Goal: Find specific page/section: Find specific page/section

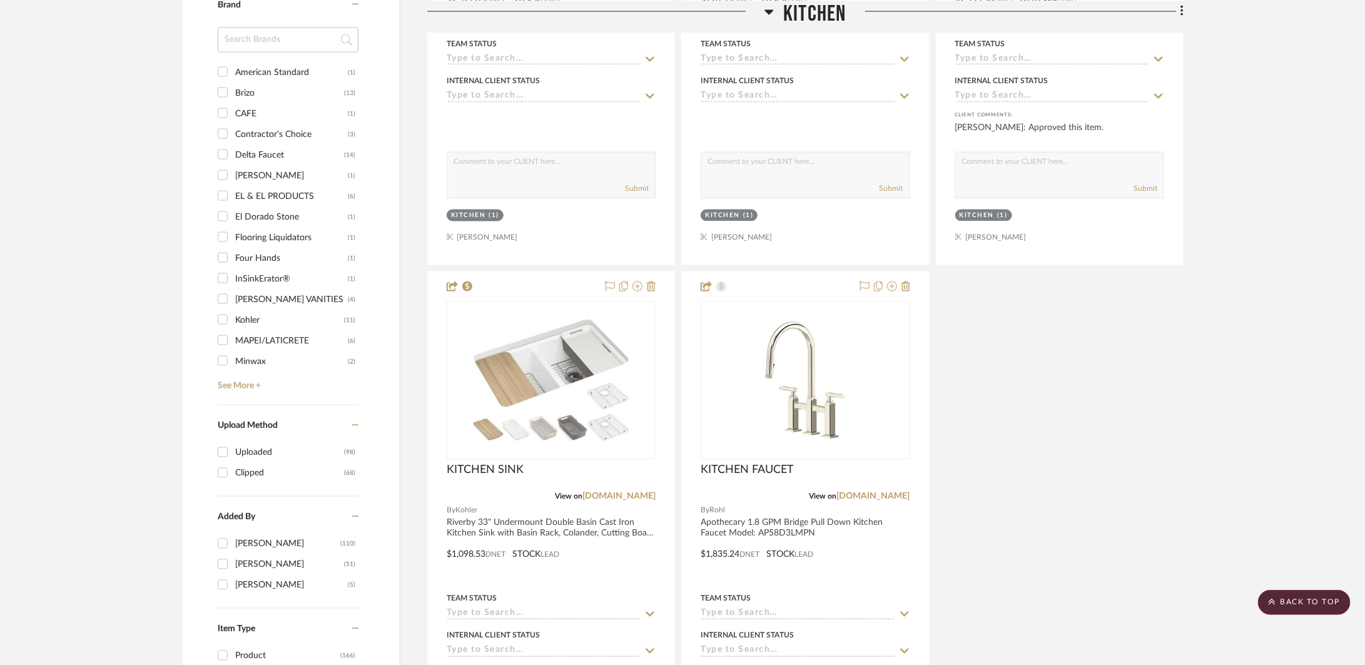
scroll to position [1435, 0]
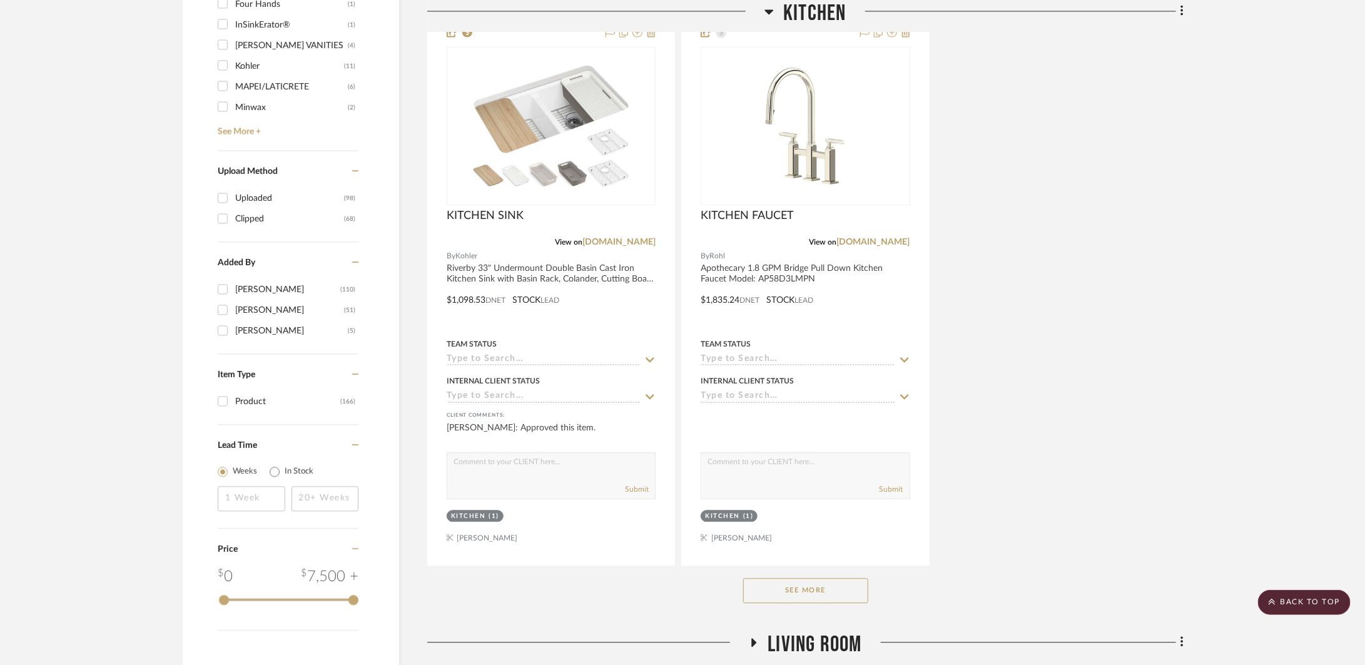
click at [849, 581] on button "See More" at bounding box center [805, 590] width 125 height 25
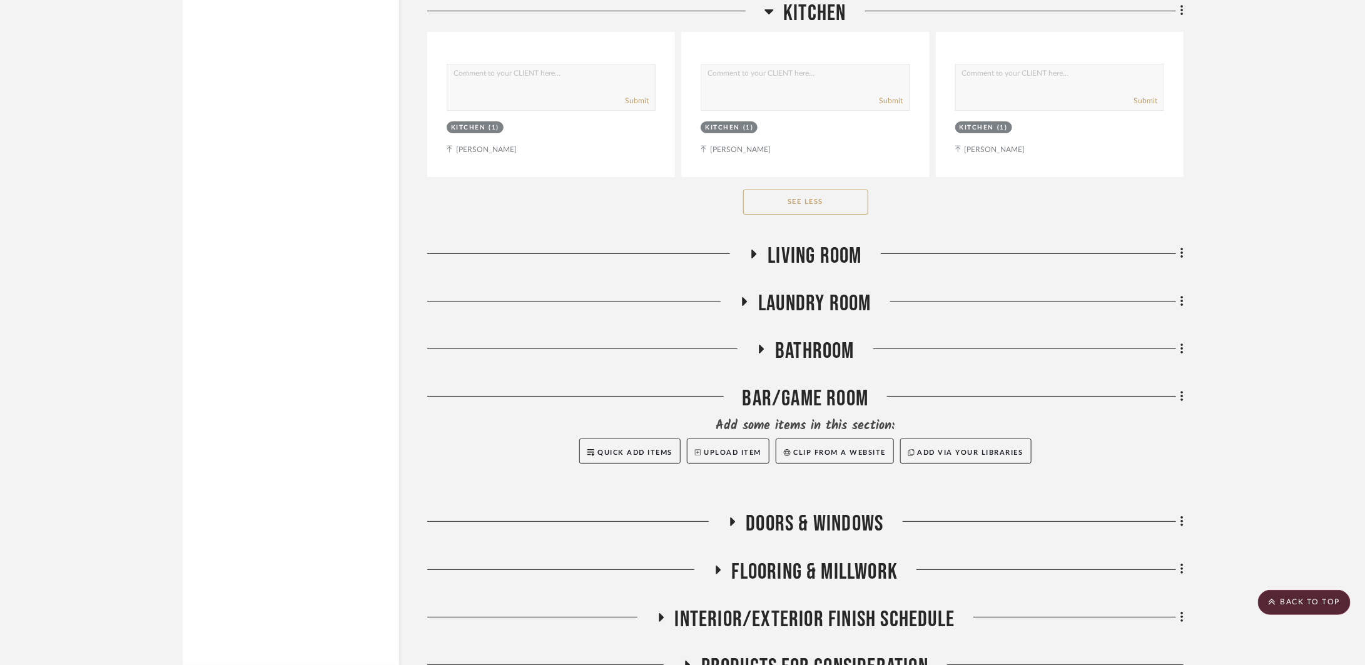
scroll to position [10841, 0]
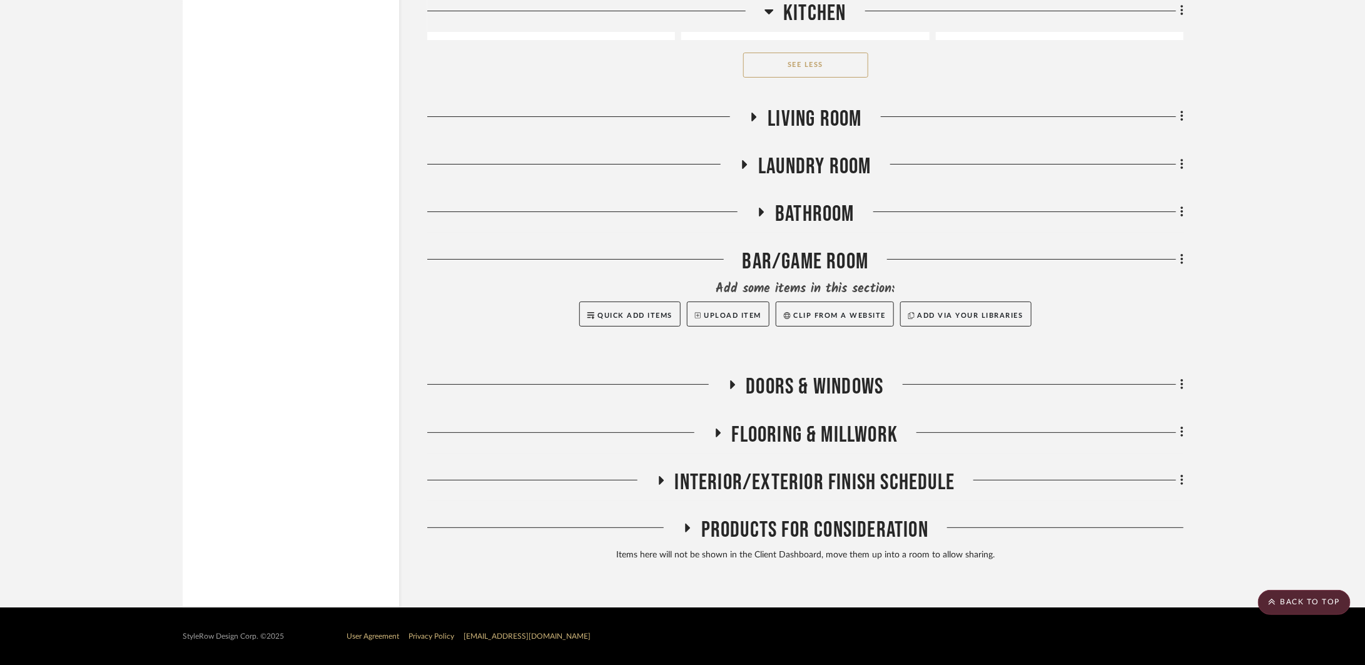
click at [845, 125] on span "Living Room" at bounding box center [815, 119] width 94 height 27
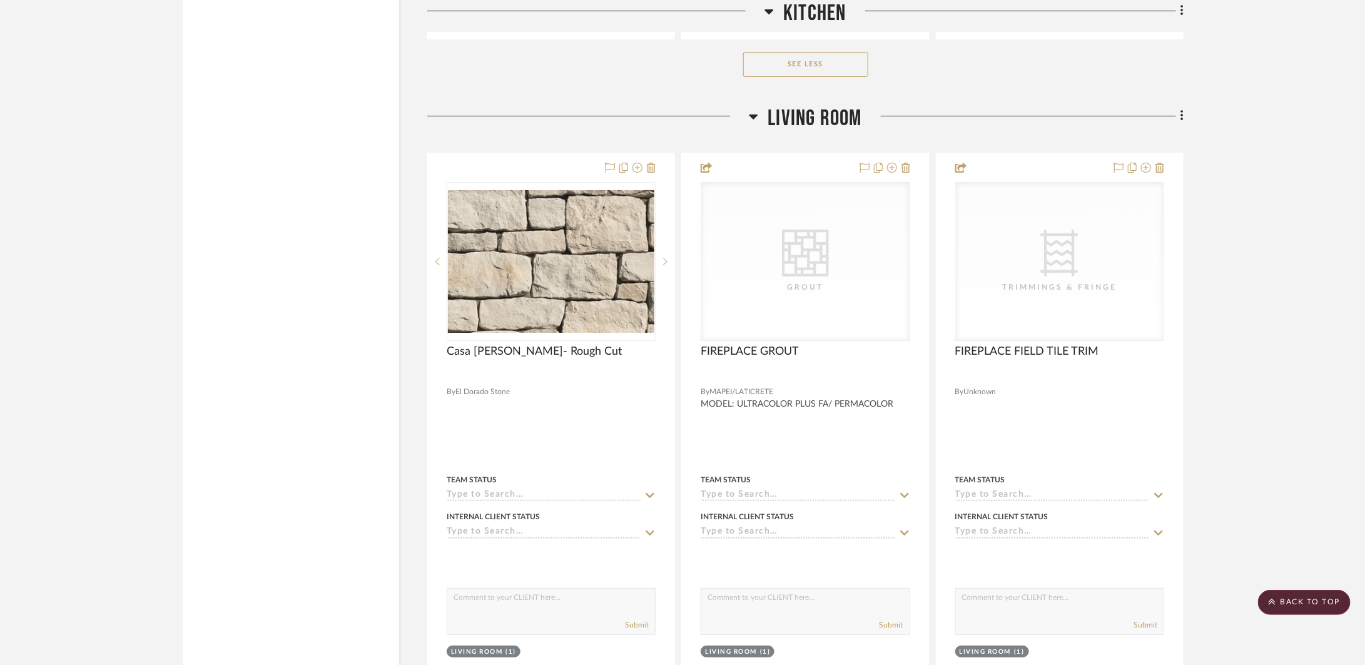
click at [845, 125] on span "Living Room" at bounding box center [815, 118] width 94 height 27
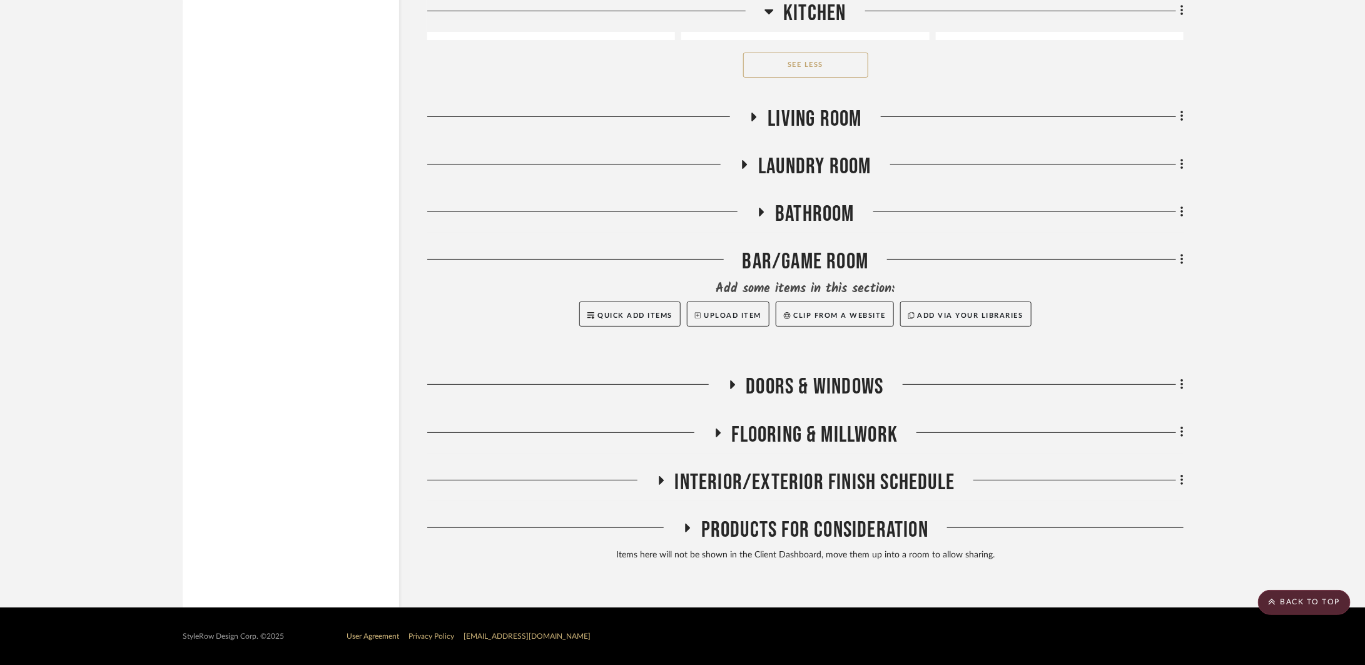
click at [827, 164] on span "Laundry Room" at bounding box center [814, 166] width 113 height 27
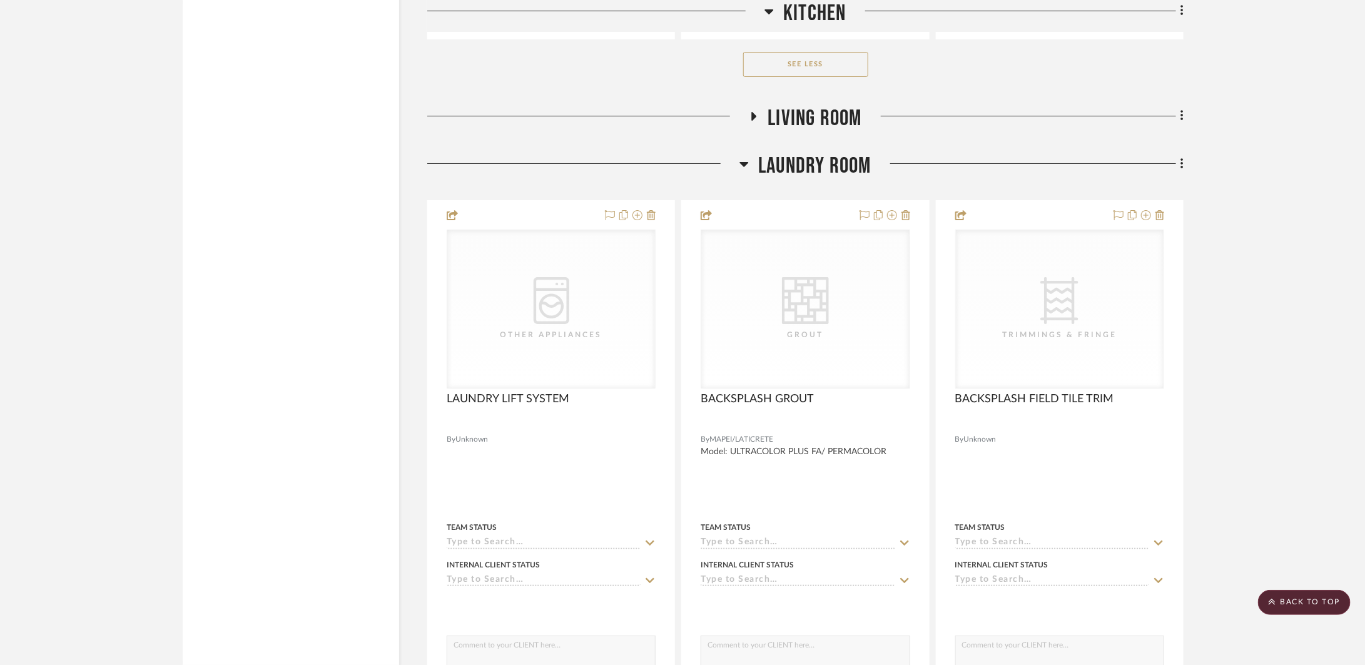
click at [827, 164] on span "Laundry Room" at bounding box center [814, 166] width 113 height 27
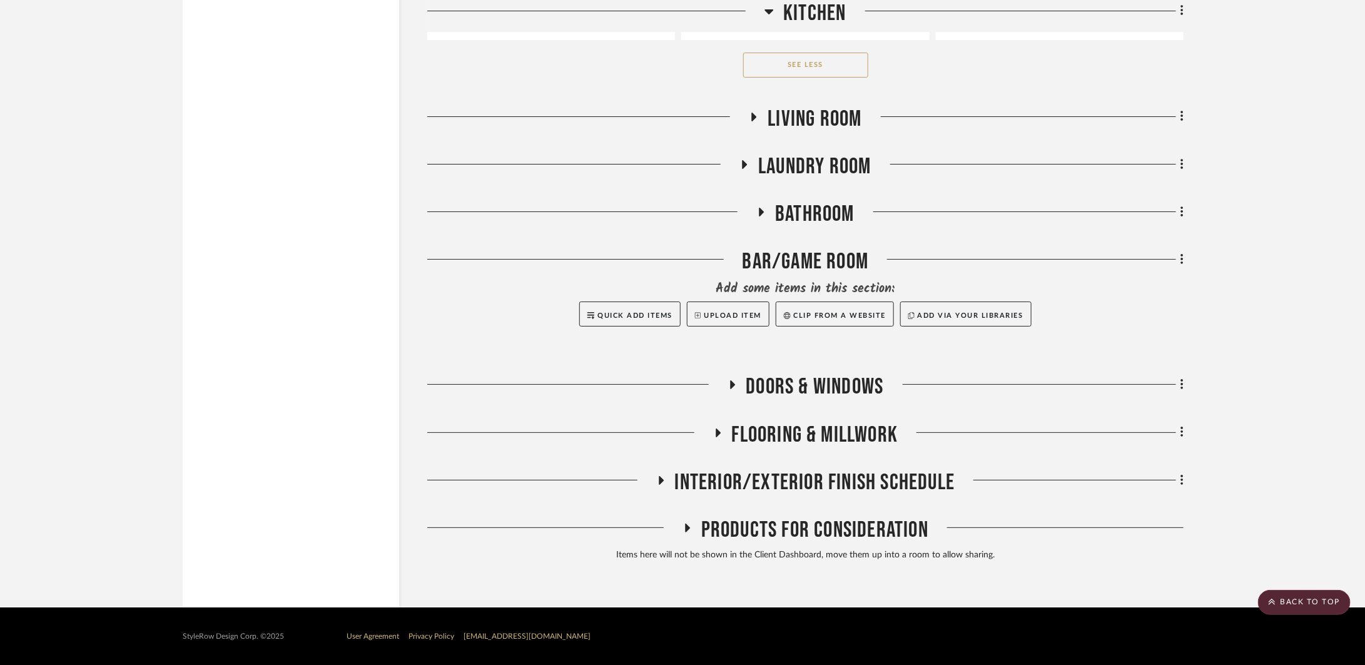
click at [800, 224] on span "Bathroom" at bounding box center [814, 214] width 79 height 27
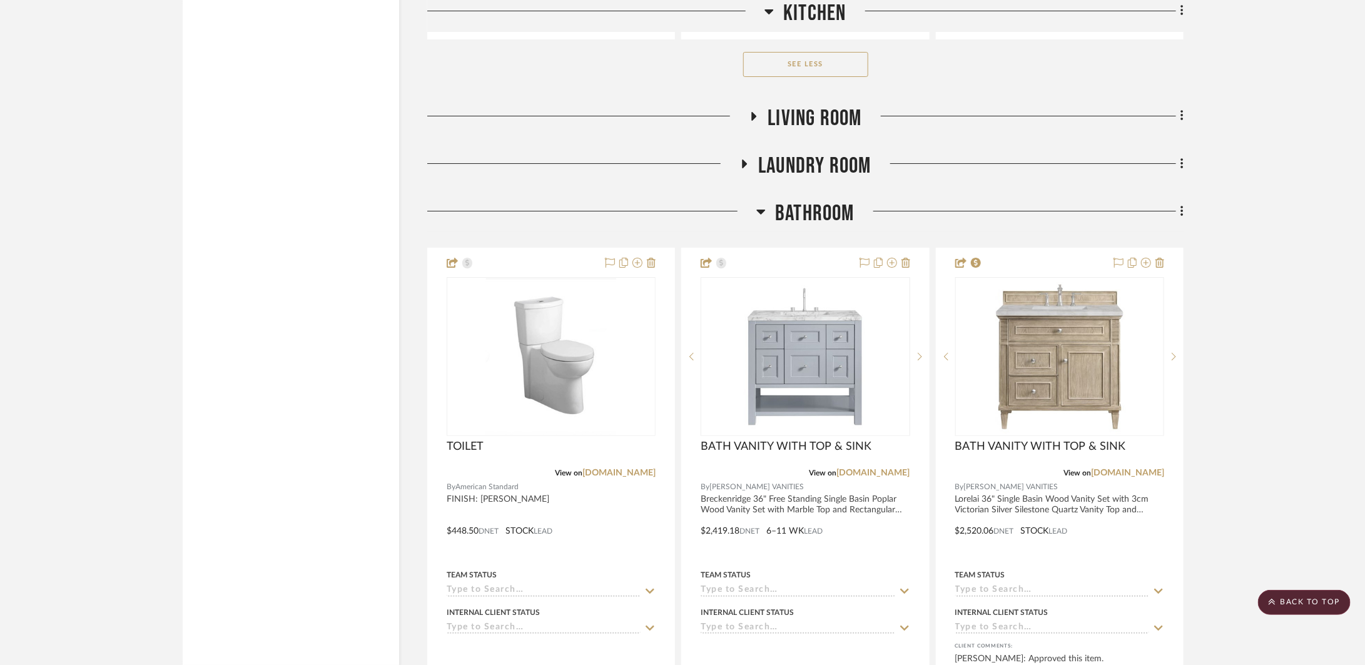
click at [800, 224] on span "Bathroom" at bounding box center [814, 213] width 79 height 27
